Goal: Navigation & Orientation: Go to known website

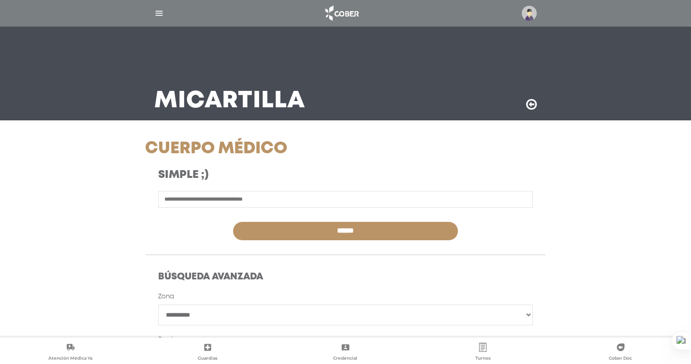
click at [159, 10] on img "button" at bounding box center [159, 13] width 10 height 10
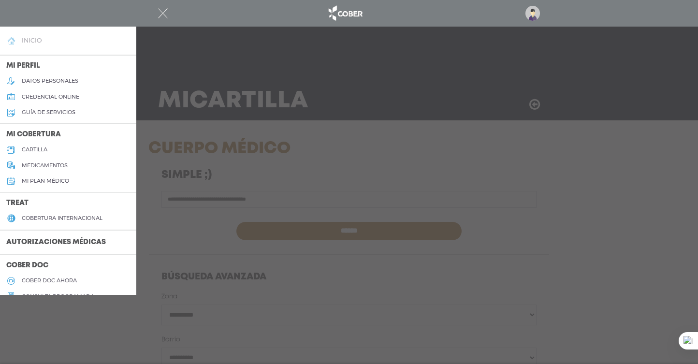
click at [101, 37] on link "inicio" at bounding box center [68, 40] width 136 height 15
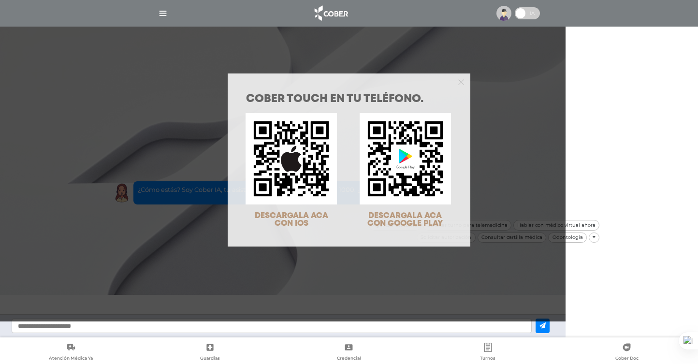
click at [545, 100] on div "COBER TOUCH en tu teléfono. DESCARGALA ACA CON IOS DESCARGALA ACA CON GOOGLE PL…" at bounding box center [349, 182] width 698 height 364
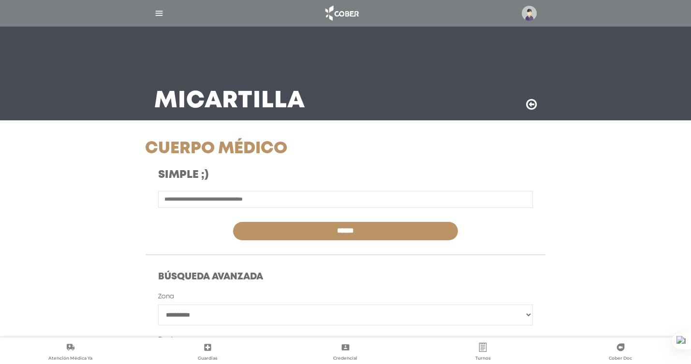
click at [161, 13] on img "button" at bounding box center [159, 13] width 10 height 10
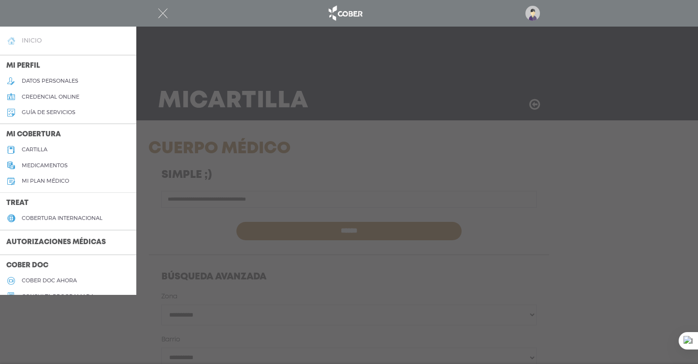
click at [70, 40] on link "inicio" at bounding box center [68, 40] width 136 height 15
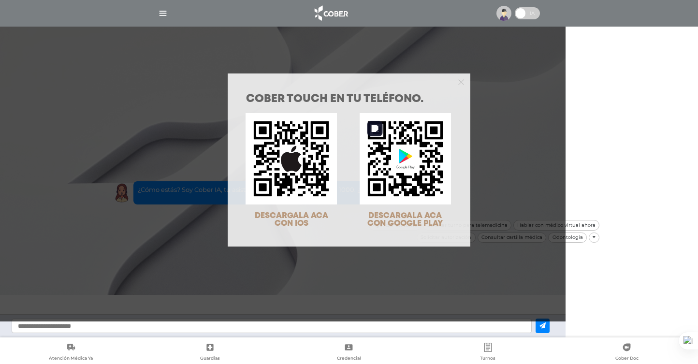
click at [422, 159] on img at bounding box center [405, 158] width 91 height 91
click at [402, 158] on img at bounding box center [405, 158] width 91 height 91
click at [414, 178] on img at bounding box center [405, 158] width 91 height 91
click at [415, 216] on span "DESCARGALA ACA CON GOOGLE PLAY" at bounding box center [404, 219] width 75 height 15
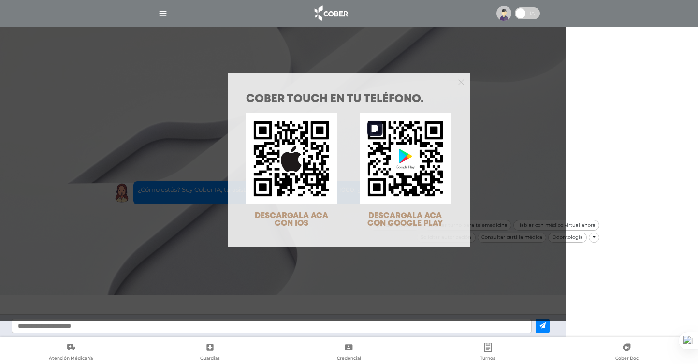
click at [399, 164] on img at bounding box center [405, 158] width 91 height 91
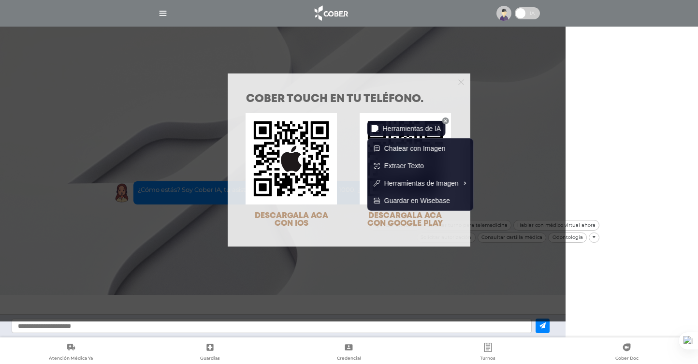
click at [377, 130] on img at bounding box center [375, 128] width 7 height 7
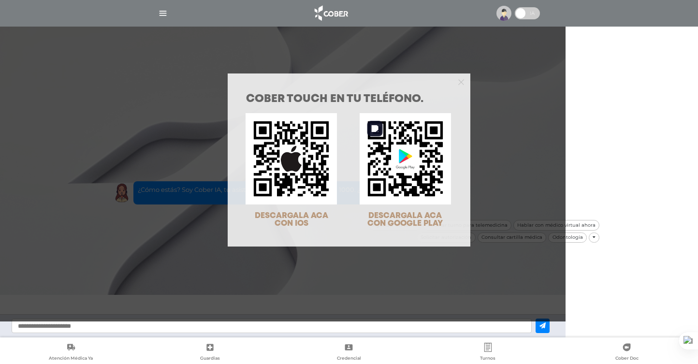
click at [405, 162] on img at bounding box center [405, 158] width 91 height 91
click at [503, 13] on div "COBER TOUCH en tu teléfono. DESCARGALA ACA CON IOS DESCARGALA ACA CON GOOGLE PL…" at bounding box center [349, 182] width 698 height 364
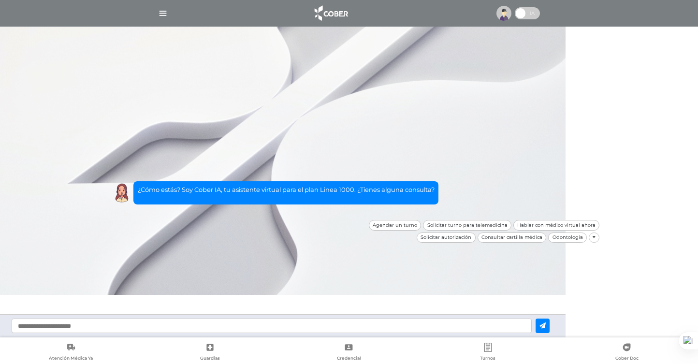
click at [333, 8] on img at bounding box center [330, 13] width 41 height 19
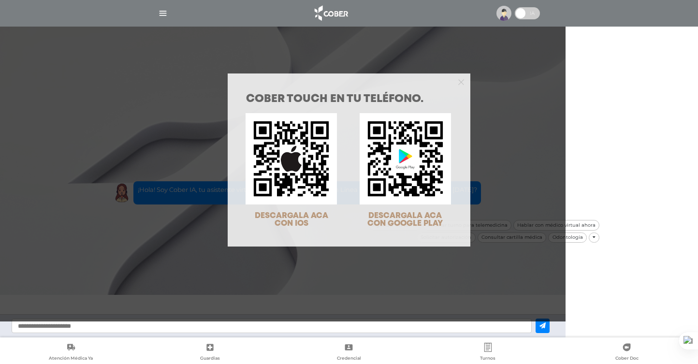
click at [164, 14] on div "COBER TOUCH en tu teléfono. DESCARGALA ACA CON IOS DESCARGALA ACA CON GOOGLE PL…" at bounding box center [349, 182] width 698 height 364
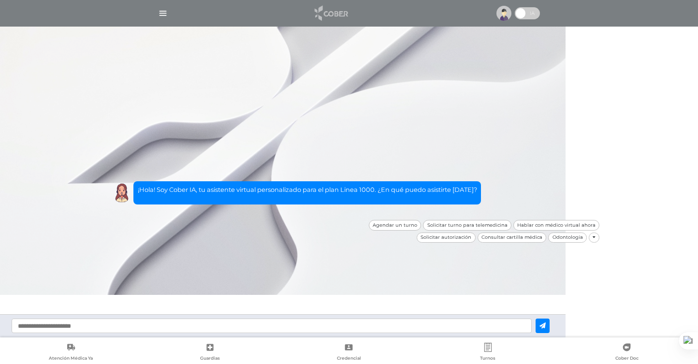
click at [336, 15] on img at bounding box center [330, 13] width 41 height 19
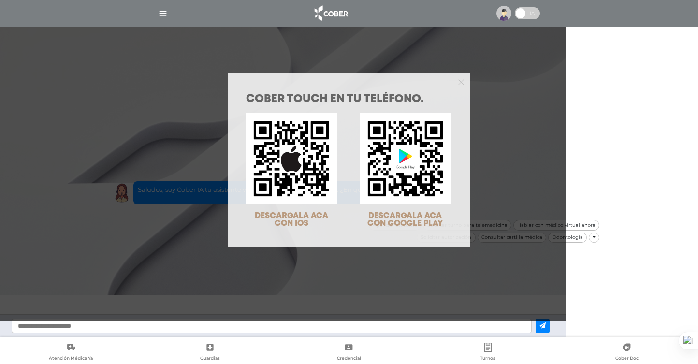
click at [544, 325] on div "COBER TOUCH en tu teléfono. DESCARGALA ACA CON IOS DESCARGALA ACA CON GOOGLE PL…" at bounding box center [349, 182] width 698 height 364
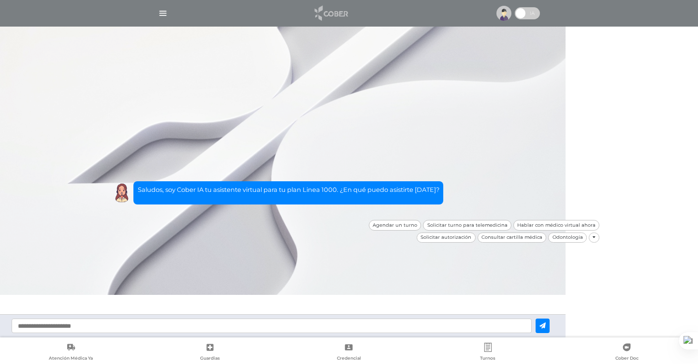
click at [343, 11] on img at bounding box center [330, 13] width 41 height 19
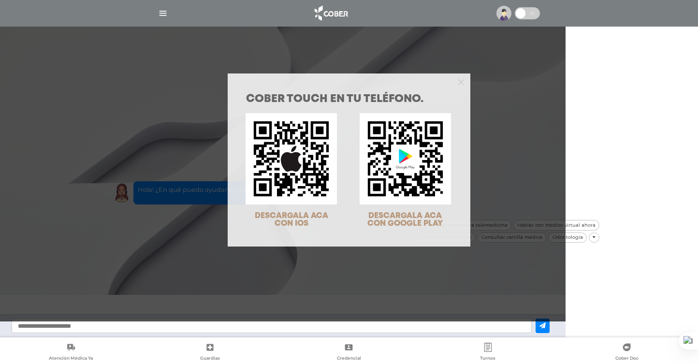
drag, startPoint x: 513, startPoint y: 160, endPoint x: 602, endPoint y: 72, distance: 125.8
click at [602, 72] on div "COBER TOUCH en tu teléfono. DESCARGALA ACA CON IOS DESCARGALA ACA CON GOOGLE PL…" at bounding box center [349, 182] width 698 height 364
